Goal: Check status: Check status

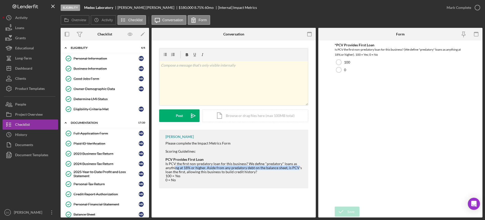
drag, startPoint x: 176, startPoint y: 167, endPoint x: 296, endPoint y: 168, distance: 120.6
click at [273, 168] on div "Is PCV the first non-predatory loan for this business? We define "predatory" lo…" at bounding box center [235, 172] width 138 height 20
drag, startPoint x: 185, startPoint y: 172, endPoint x: 242, endPoint y: 172, distance: 57.1
click at [242, 172] on div "Is PCV the first non-predatory loan for this business? We define "predatory" lo…" at bounding box center [235, 172] width 138 height 20
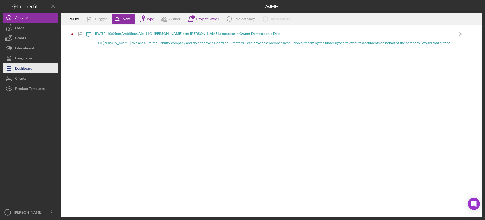
click at [24, 67] on div "Dashboard" at bounding box center [23, 68] width 17 height 11
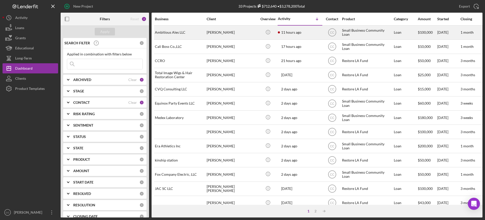
click at [253, 32] on div "Juan Carrillo" at bounding box center [232, 32] width 51 height 13
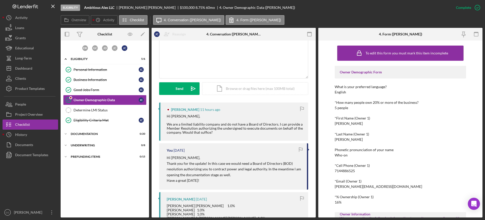
scroll to position [126, 0]
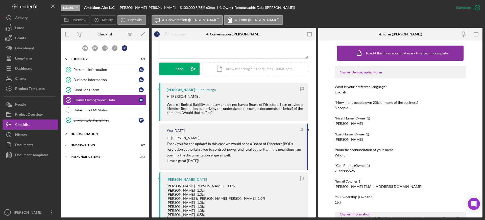
click at [77, 132] on div "Documentation" at bounding box center [107, 133] width 72 height 3
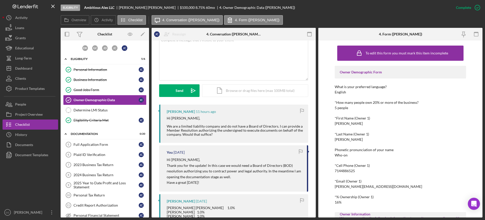
scroll to position [95, 0]
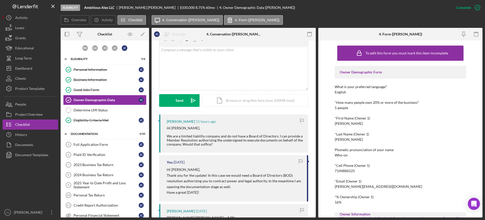
click at [442, 119] on div "*First Name (Owner 1)" at bounding box center [400, 118] width 131 height 4
click at [103, 80] on div "Business Information" at bounding box center [106, 80] width 65 height 4
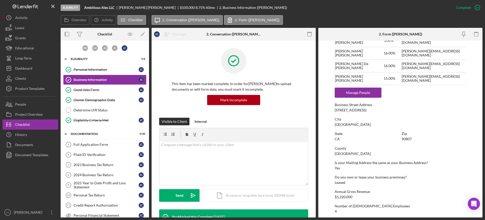
scroll to position [253, 0]
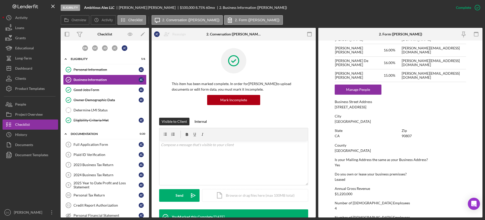
drag, startPoint x: 371, startPoint y: 107, endPoint x: 335, endPoint y: 109, distance: 35.4
click at [335, 109] on div "Business Street Address 4019 Atlantic Ave" at bounding box center [400, 104] width 131 height 9
copy div "4019 Atlantic Ave"
click at [81, 68] on div "Personal Information" at bounding box center [106, 70] width 65 height 4
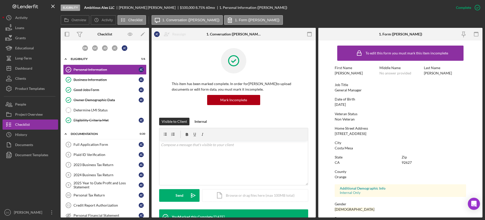
drag, startPoint x: 374, startPoint y: 133, endPoint x: 334, endPoint y: 135, distance: 40.2
click at [334, 135] on form "To edit this form you must mark this item incomplete First Name Juan Middle Nam…" at bounding box center [401, 128] width 164 height 177
copy div "179 Mesa Drive Unit E"
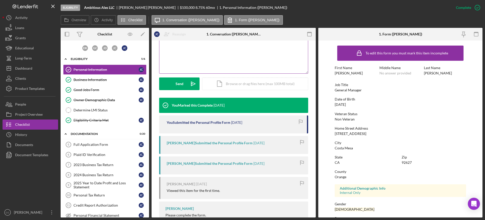
scroll to position [126, 0]
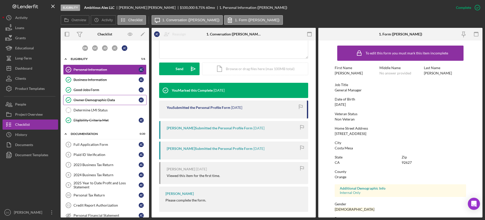
click at [95, 99] on div "Owner Demographic Data" at bounding box center [106, 100] width 65 height 4
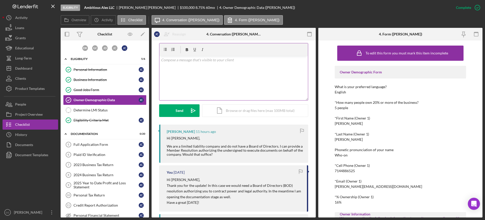
scroll to position [95, 0]
